Goal: Browse casually: Explore the website without a specific task or goal

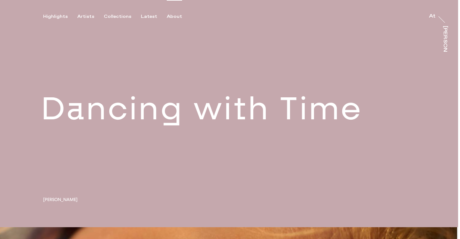
click at [168, 16] on div "About" at bounding box center [174, 17] width 15 height 6
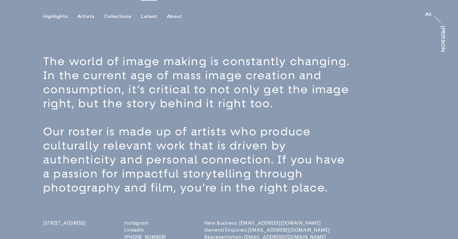
click at [146, 17] on div "Latest" at bounding box center [149, 17] width 16 height 6
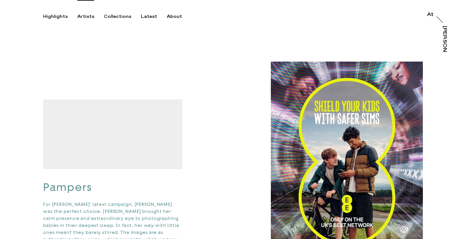
click at [84, 17] on div "Artists" at bounding box center [85, 17] width 17 height 6
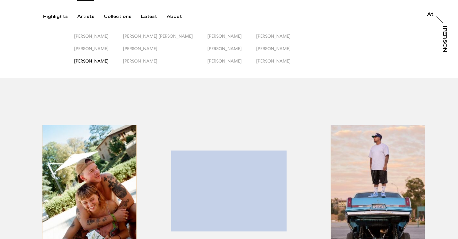
click at [109, 61] on span "[PERSON_NAME]" at bounding box center [91, 60] width 34 height 5
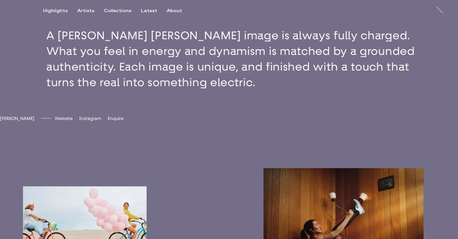
click at [295, 98] on button "button" at bounding box center [229, 59] width 458 height 114
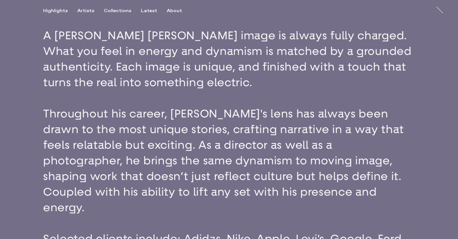
click at [295, 98] on button "button" at bounding box center [229, 145] width 458 height 286
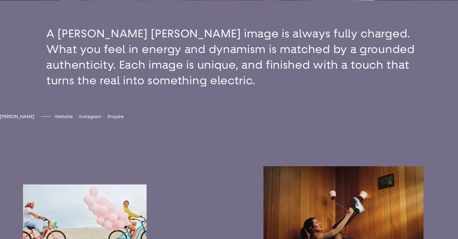
click at [295, 98] on button "button" at bounding box center [229, 57] width 458 height 114
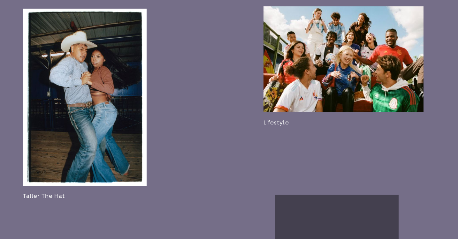
scroll to position [883, 0]
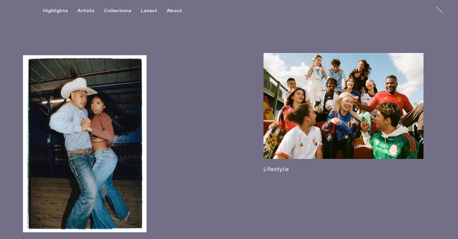
click at [313, 103] on link at bounding box center [344, 113] width 160 height 120
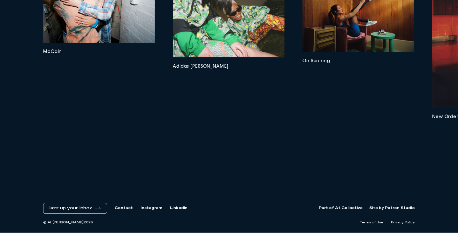
scroll to position [2537, 0]
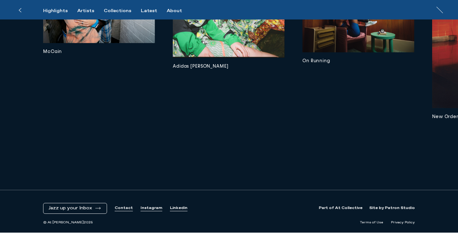
click at [130, 35] on img at bounding box center [99, 6] width 112 height 74
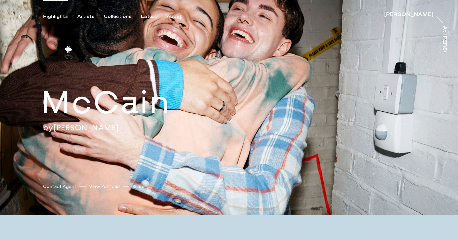
click at [56, 14] on div "Highlights" at bounding box center [55, 17] width 25 height 6
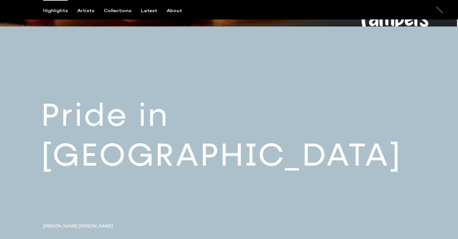
scroll to position [427, 0]
